Goal: Task Accomplishment & Management: Manage account settings

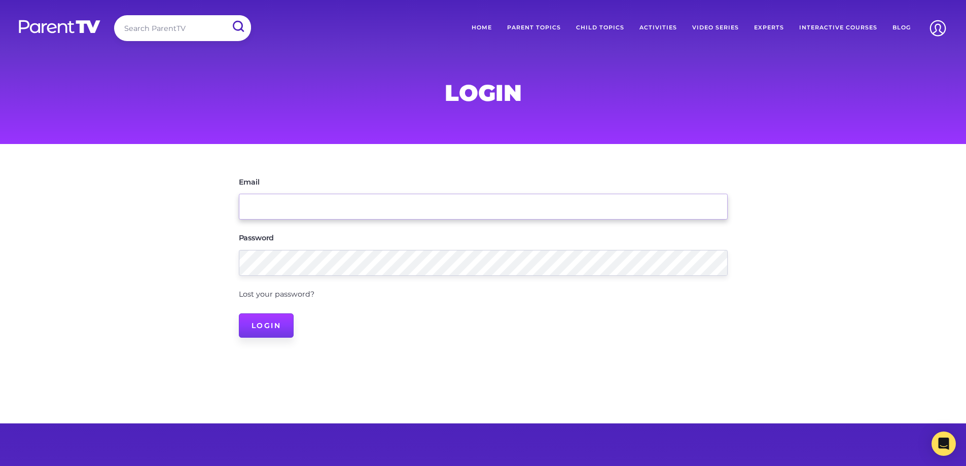
type input "[EMAIL_ADDRESS][DOMAIN_NAME]"
click at [257, 318] on input "Login" at bounding box center [266, 325] width 55 height 24
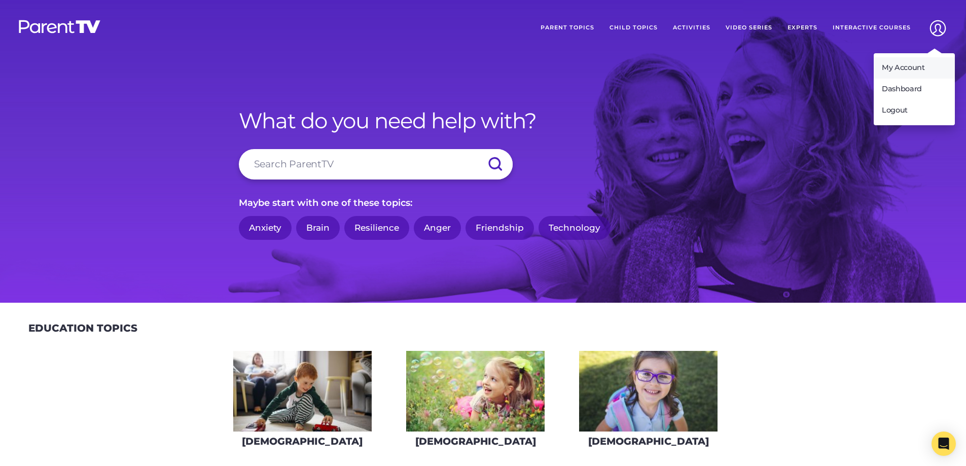
click at [912, 67] on link "My Account" at bounding box center [914, 67] width 81 height 21
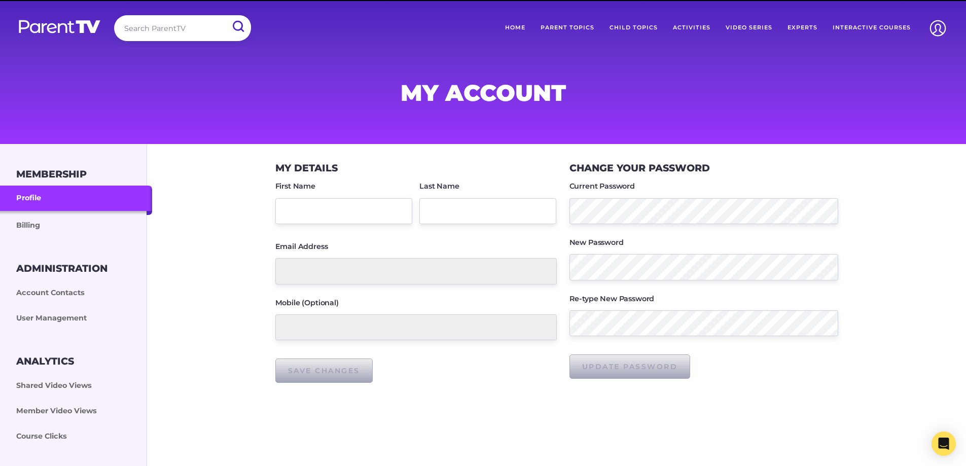
type input "[PERSON_NAME]"
type input "Hockey"
type input "[EMAIL_ADDRESS][DOMAIN_NAME]"
type input "0448058130"
